Goal: Find specific page/section: Find specific page/section

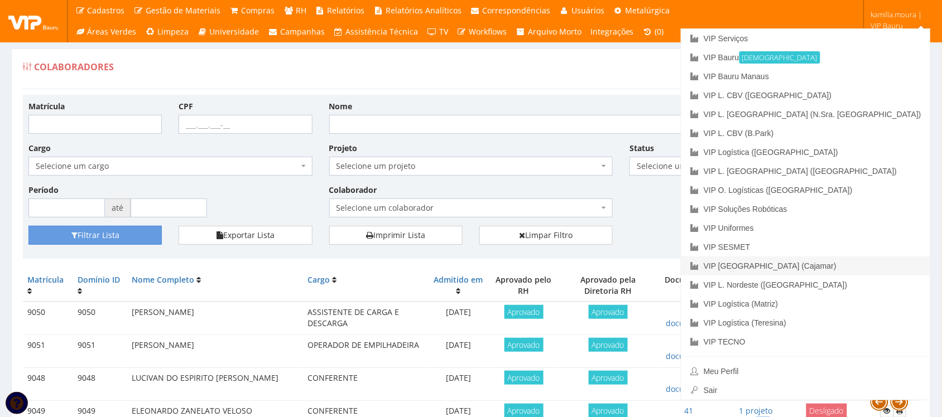
click at [866, 270] on link "VIP [GEOGRAPHIC_DATA] (Cajamar)" at bounding box center [805, 266] width 249 height 19
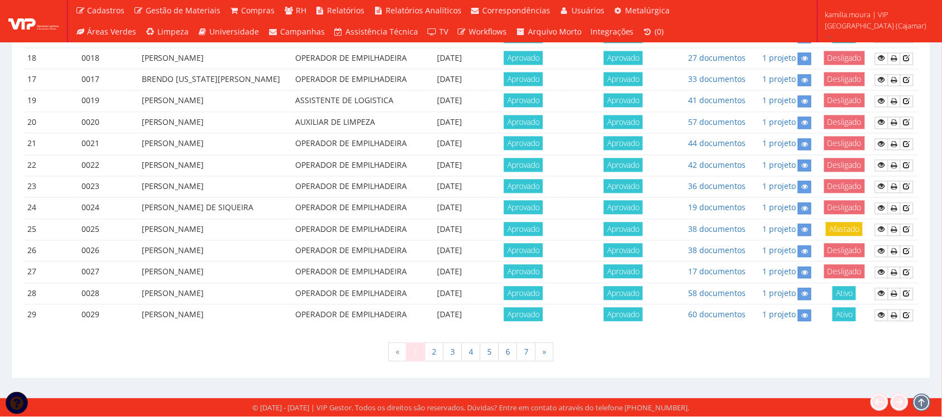
scroll to position [983, 0]
click at [523, 356] on link "7" at bounding box center [526, 352] width 19 height 19
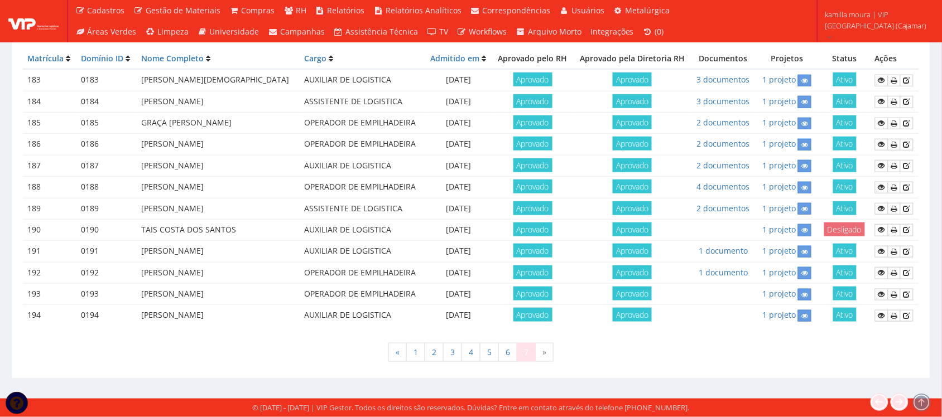
scroll to position [369, 0]
click at [511, 355] on link "6" at bounding box center [507, 352] width 19 height 19
click at [765, 358] on div "« 1 2 3 4 5 6 7 »" at bounding box center [471, 354] width 896 height 33
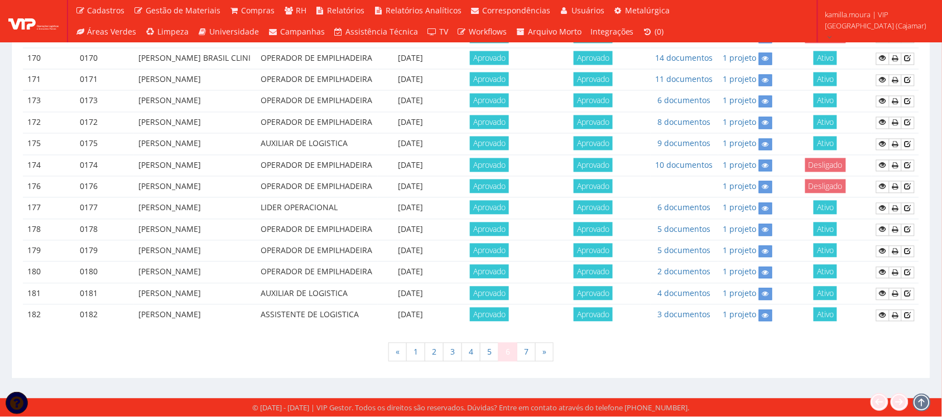
scroll to position [983, 0]
